Goal: Information Seeking & Learning: Learn about a topic

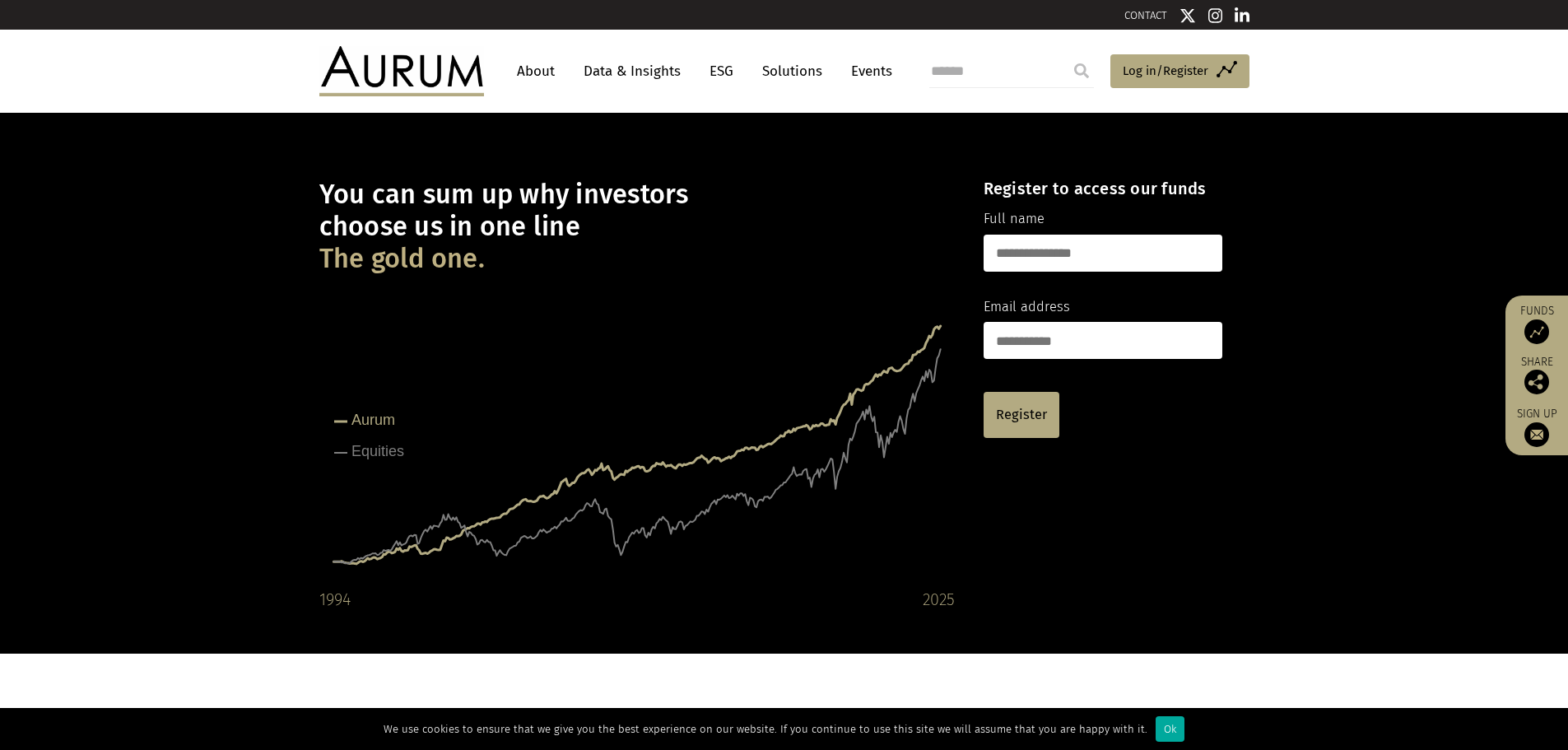
click at [649, 71] on link "Data & Insights" at bounding box center [632, 71] width 114 height 31
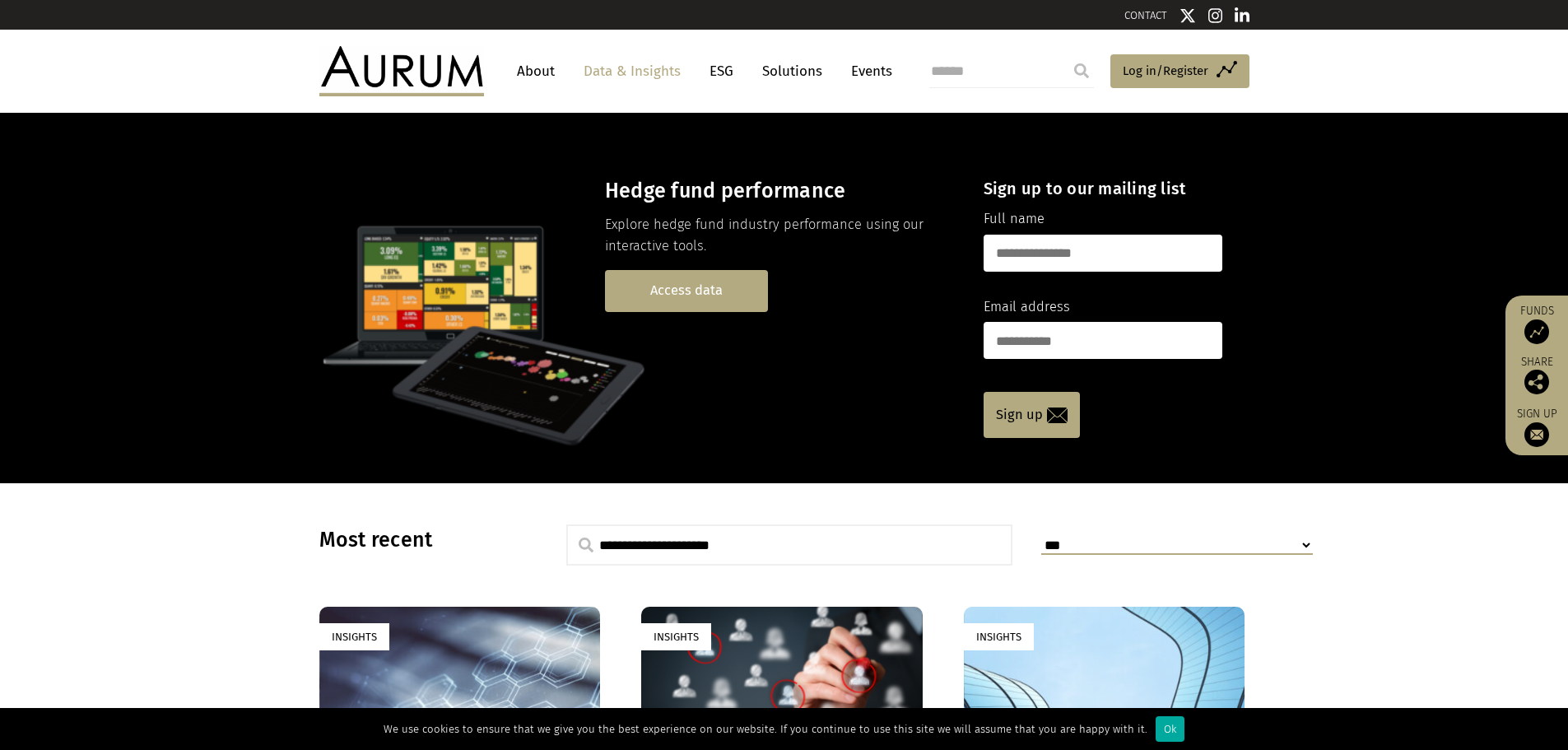
click at [638, 279] on link "Access data" at bounding box center [686, 291] width 163 height 42
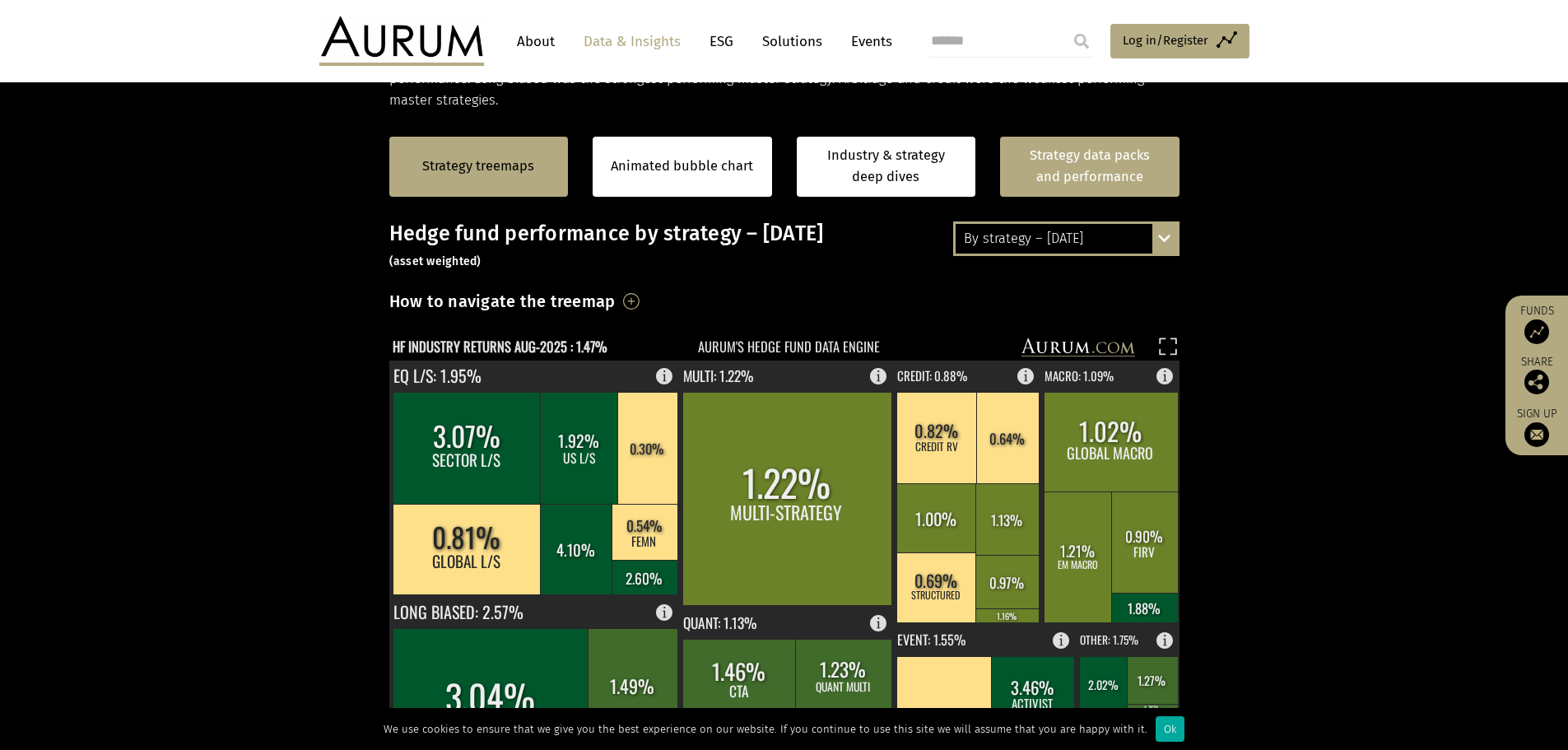
scroll to position [247, 0]
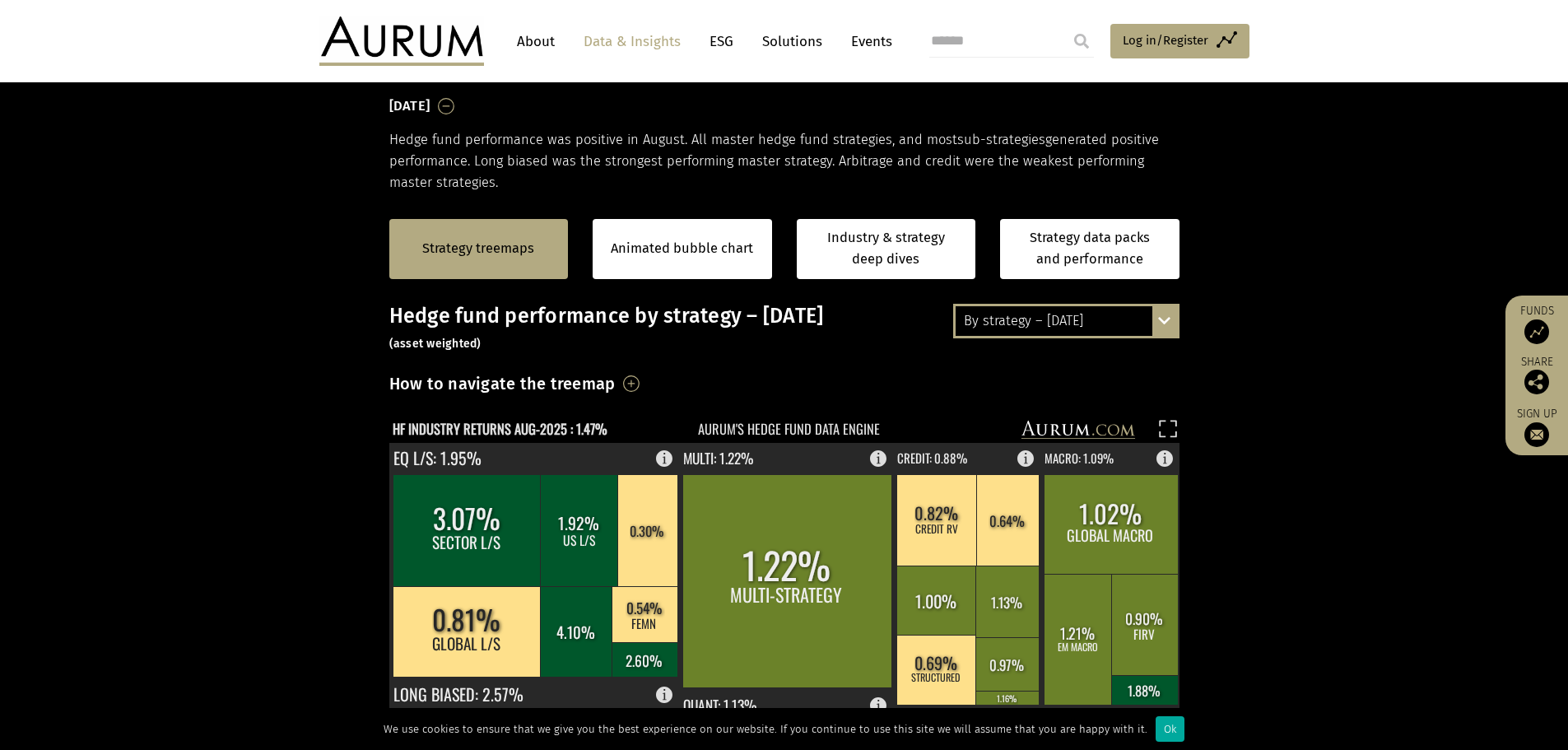
click at [1164, 308] on div "By strategy – August 2025 By strategy – August 2025 By strategy – year to date …" at bounding box center [1066, 321] width 226 height 34
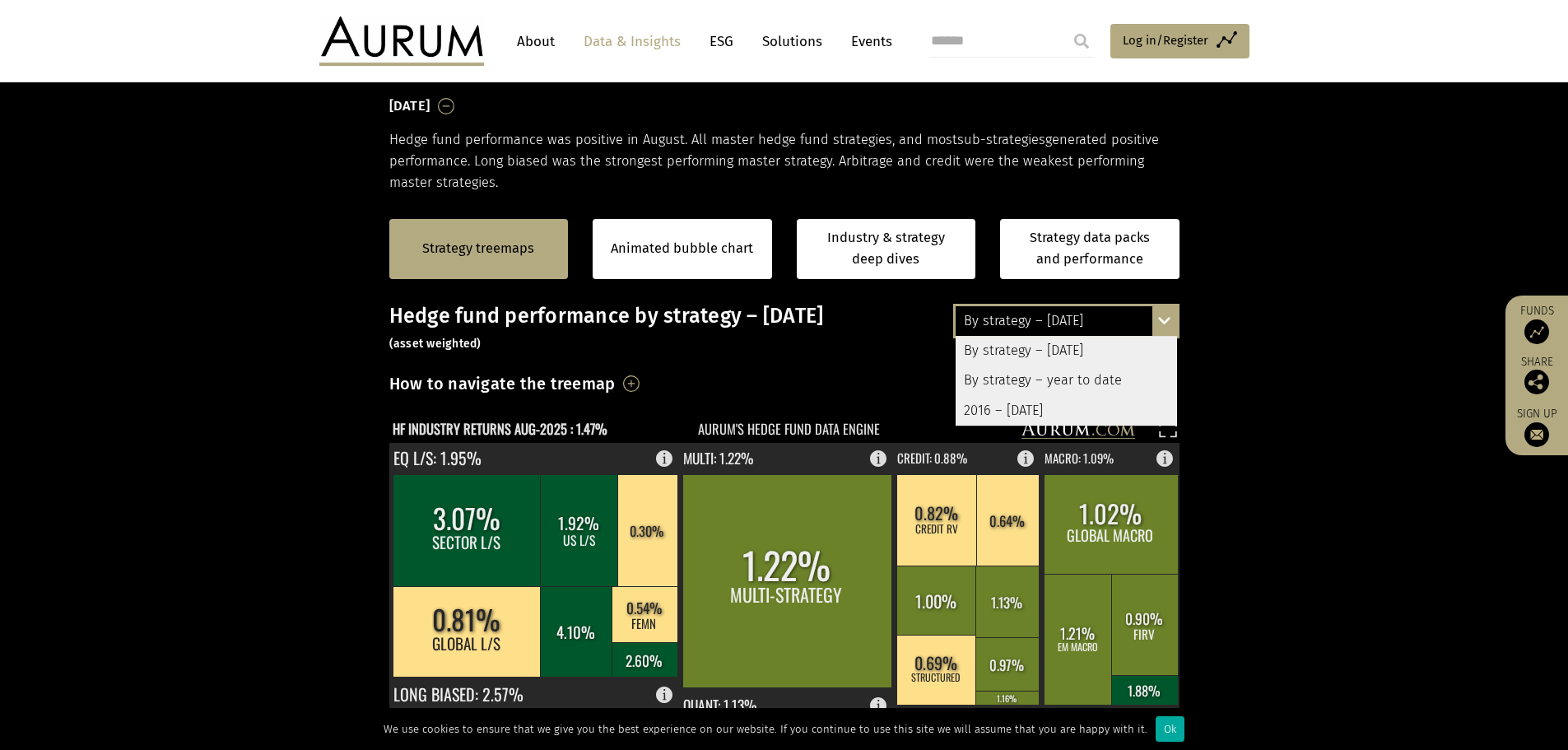
click at [1121, 379] on div "By strategy – year to date" at bounding box center [1066, 380] width 222 height 30
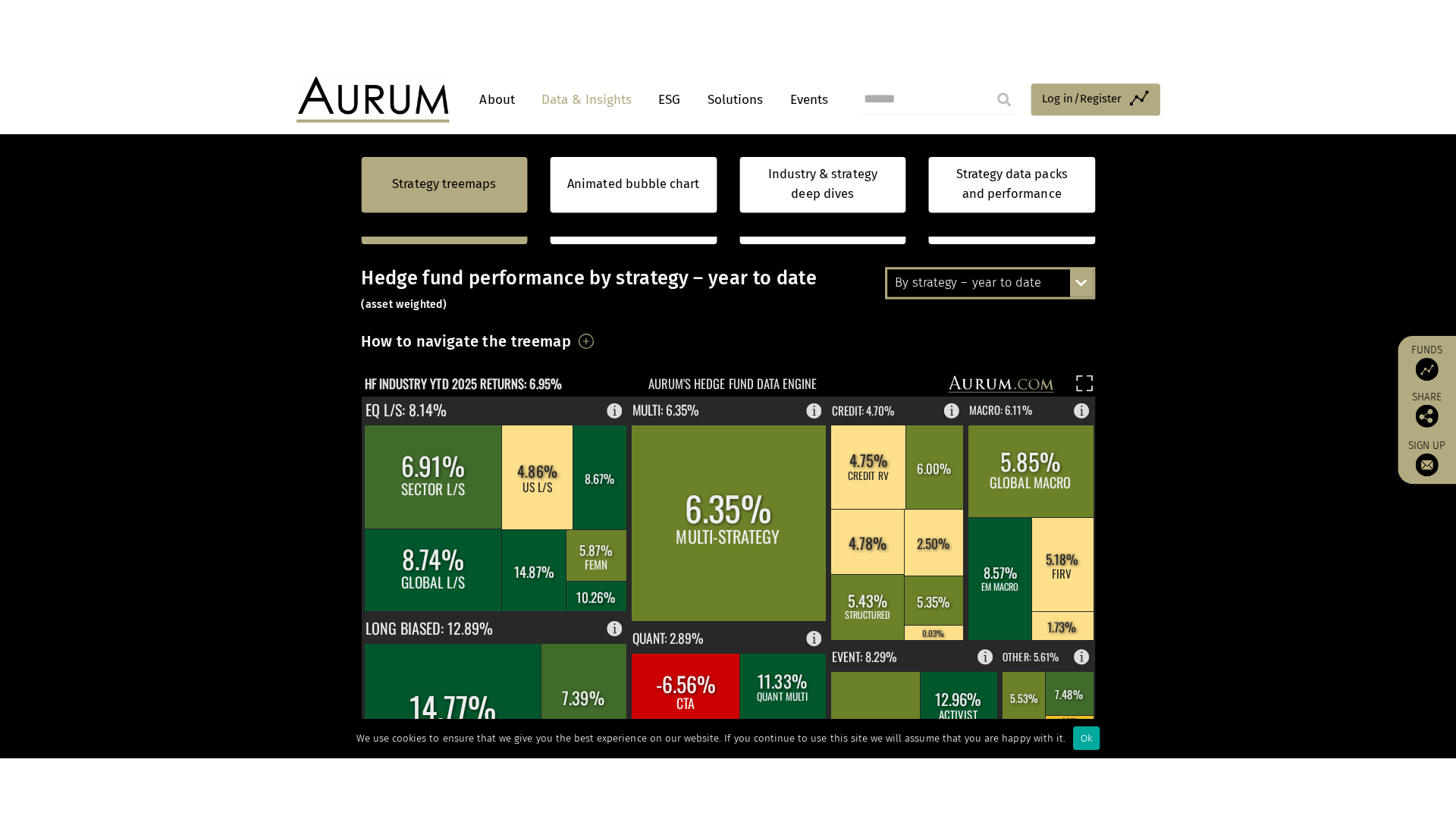
scroll to position [379, 0]
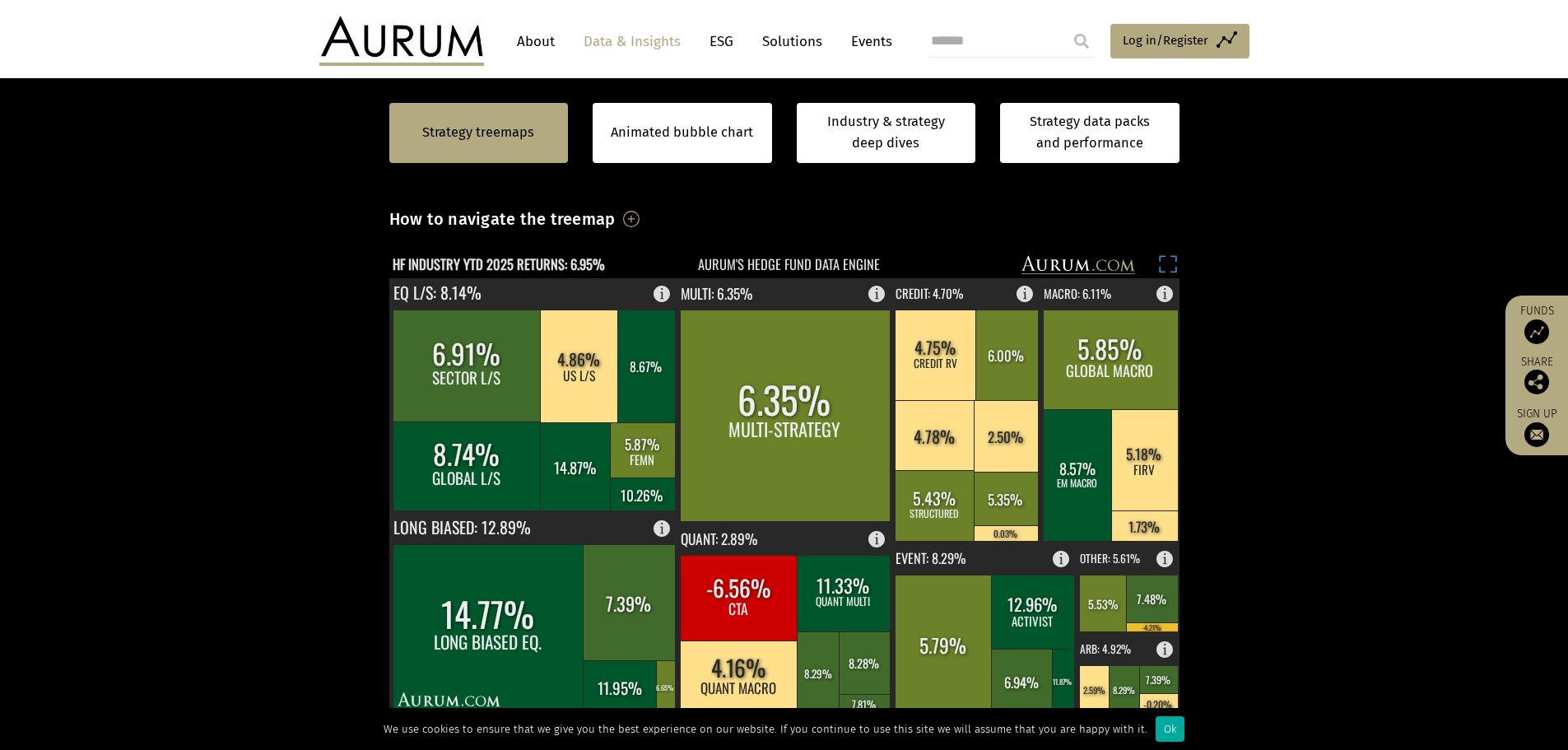
click at [1157, 264] on rect at bounding box center [1167, 266] width 23 height 23
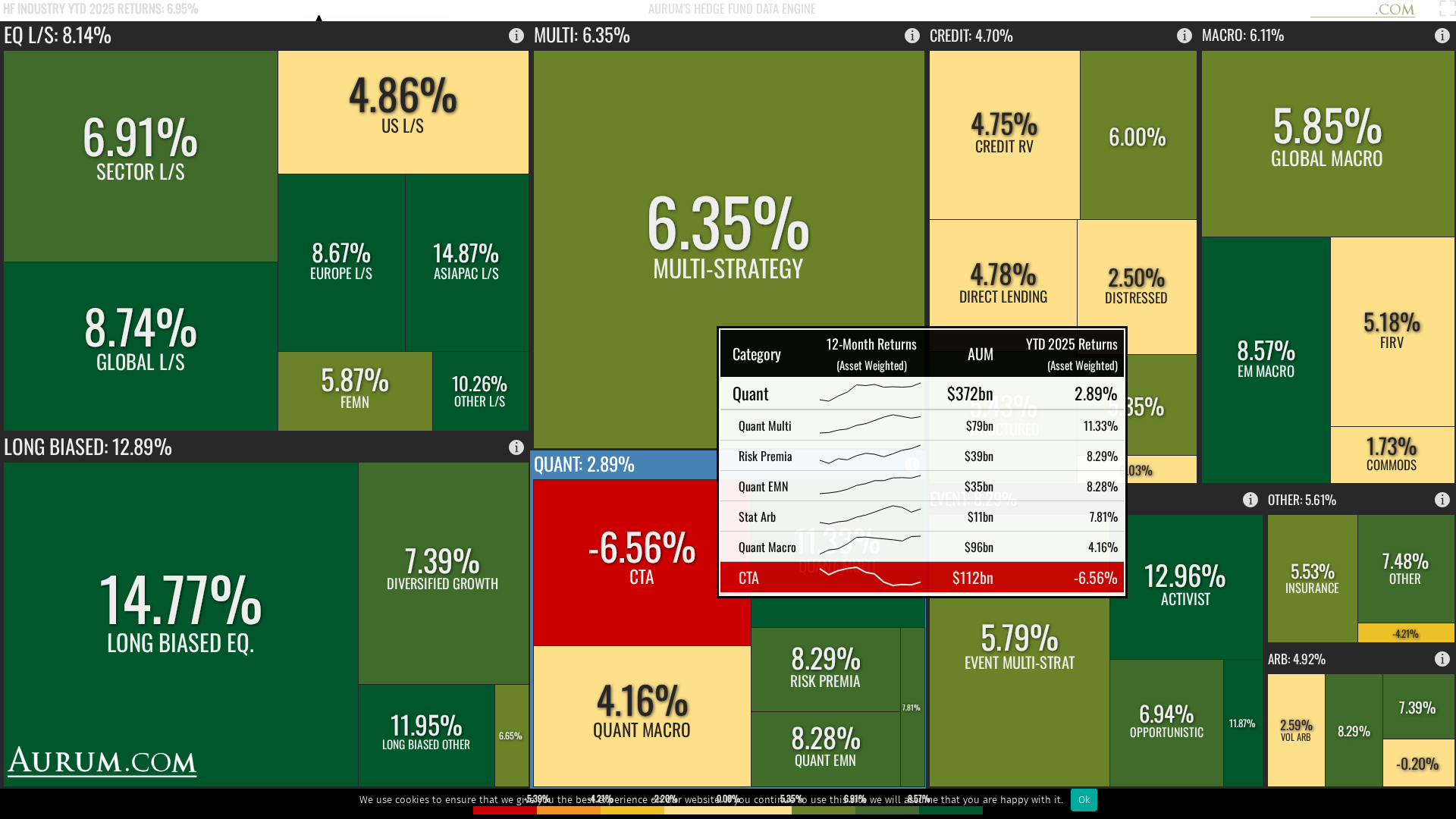
click at [679, 581] on rect at bounding box center [642, 562] width 219 height 166
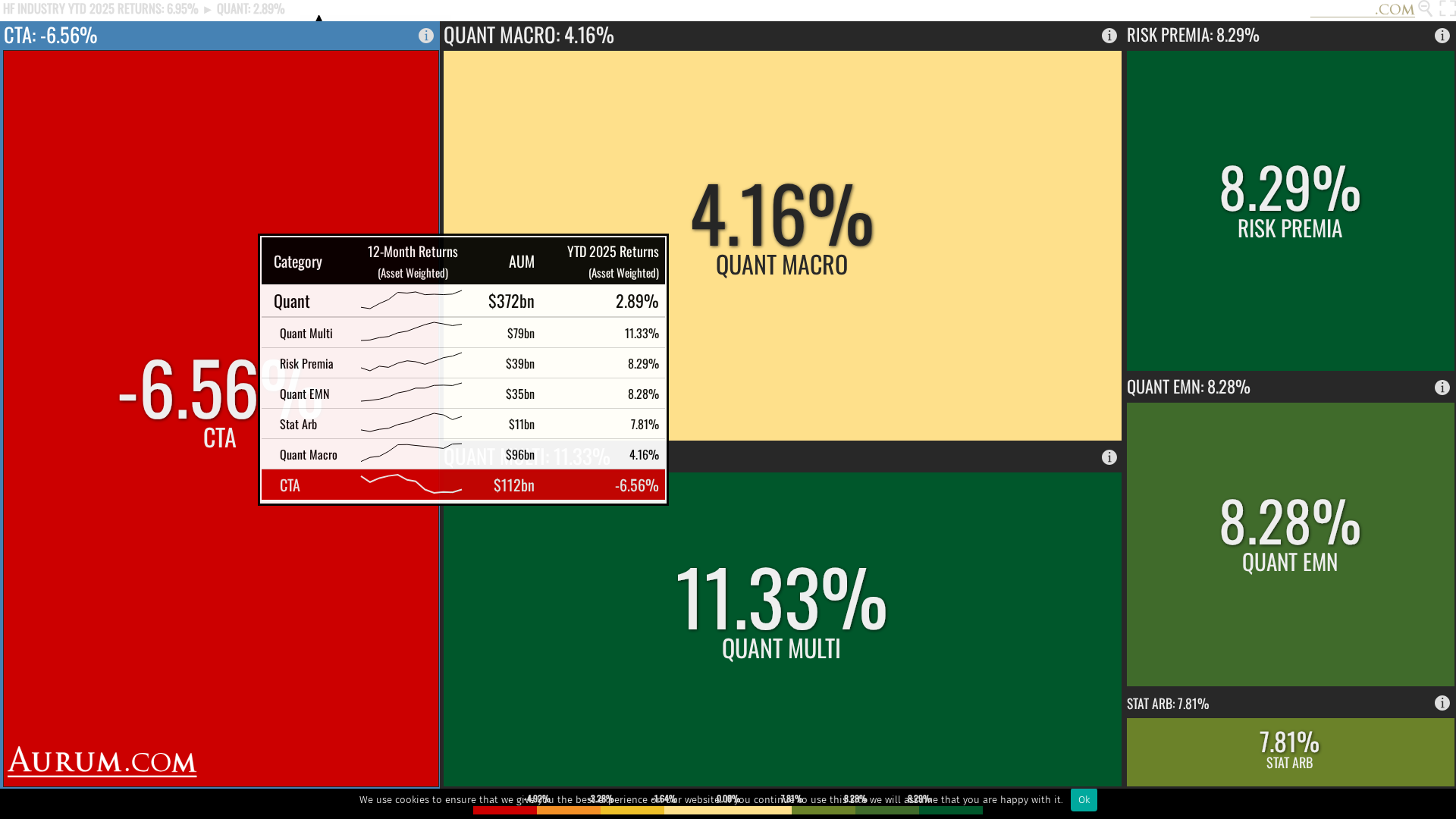
click at [220, 488] on rect at bounding box center [221, 418] width 435 height 737
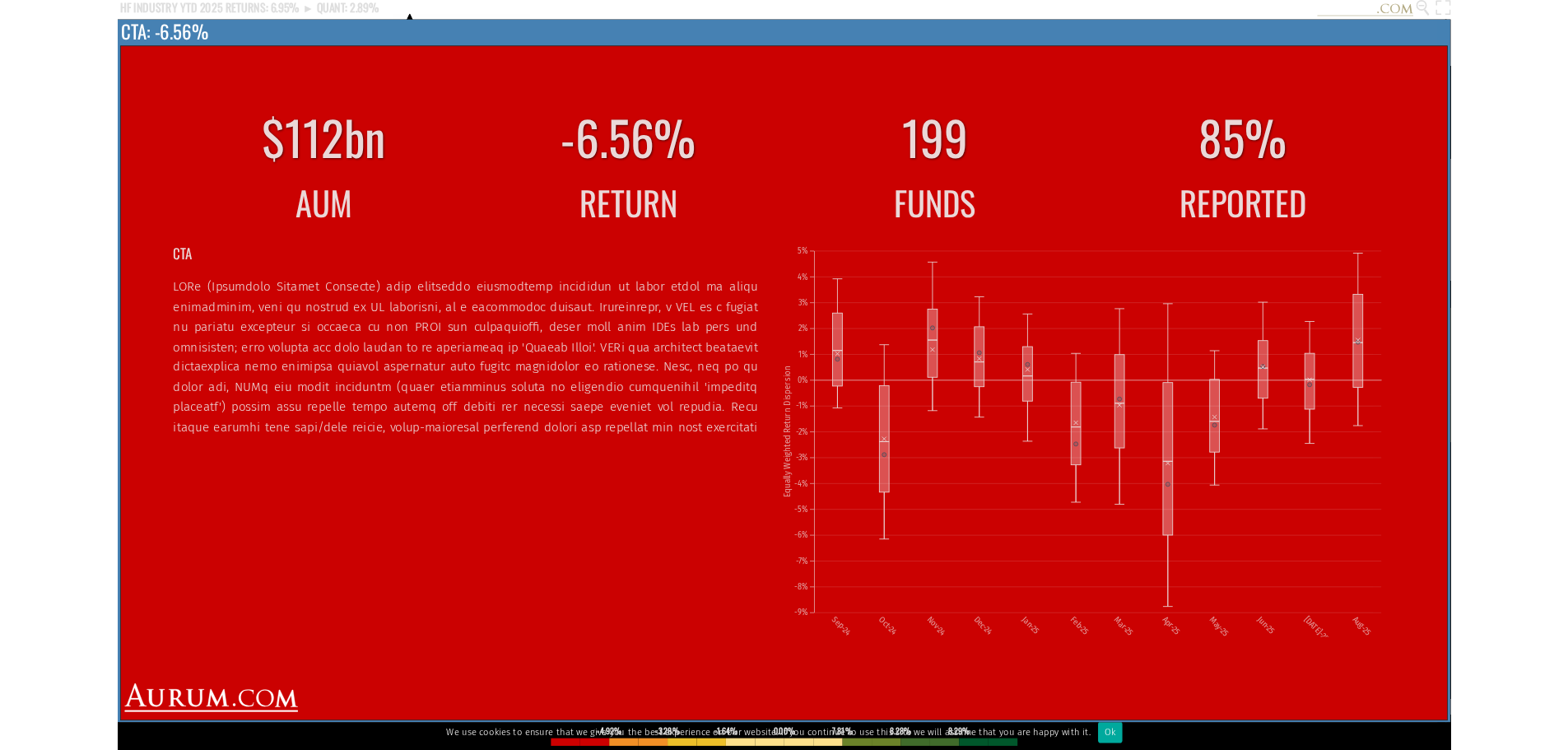
scroll to position [137, 0]
